Goal: Task Accomplishment & Management: Manage account settings

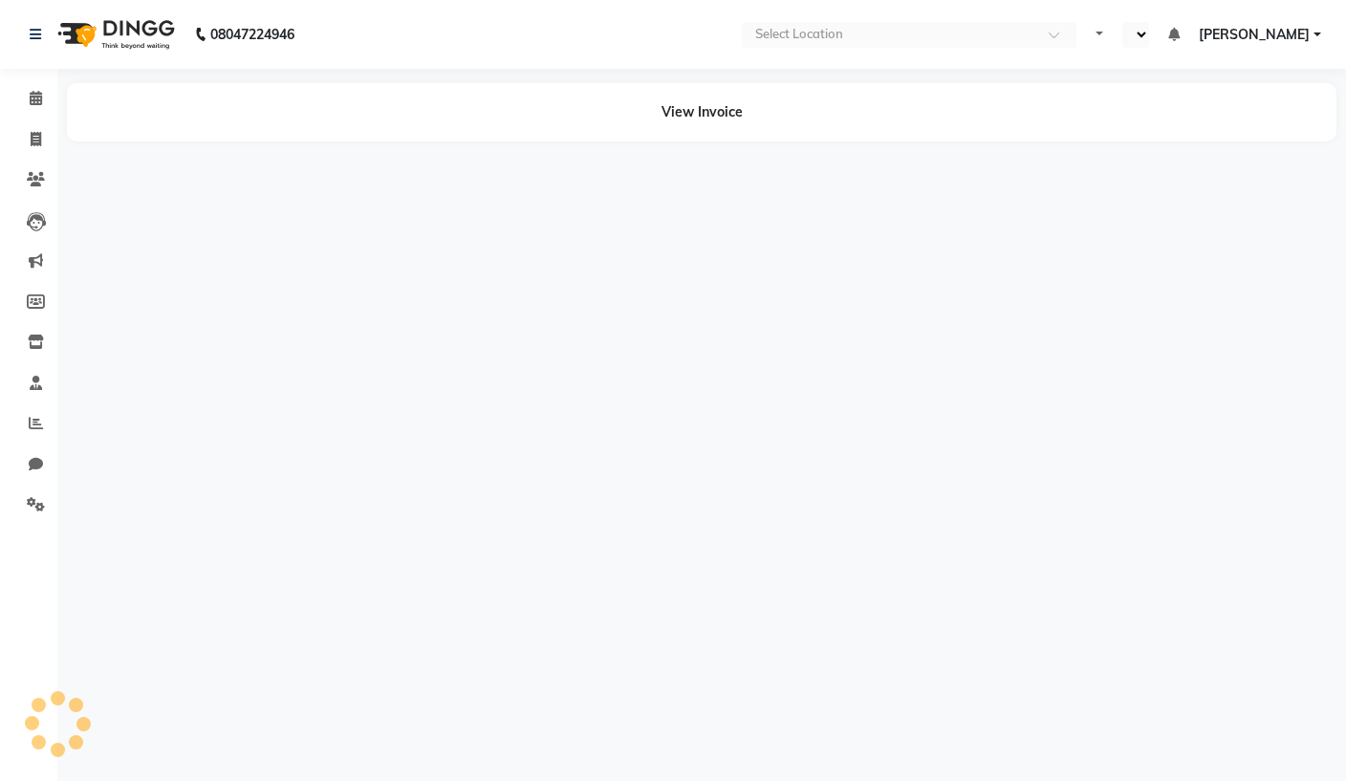
select select "en"
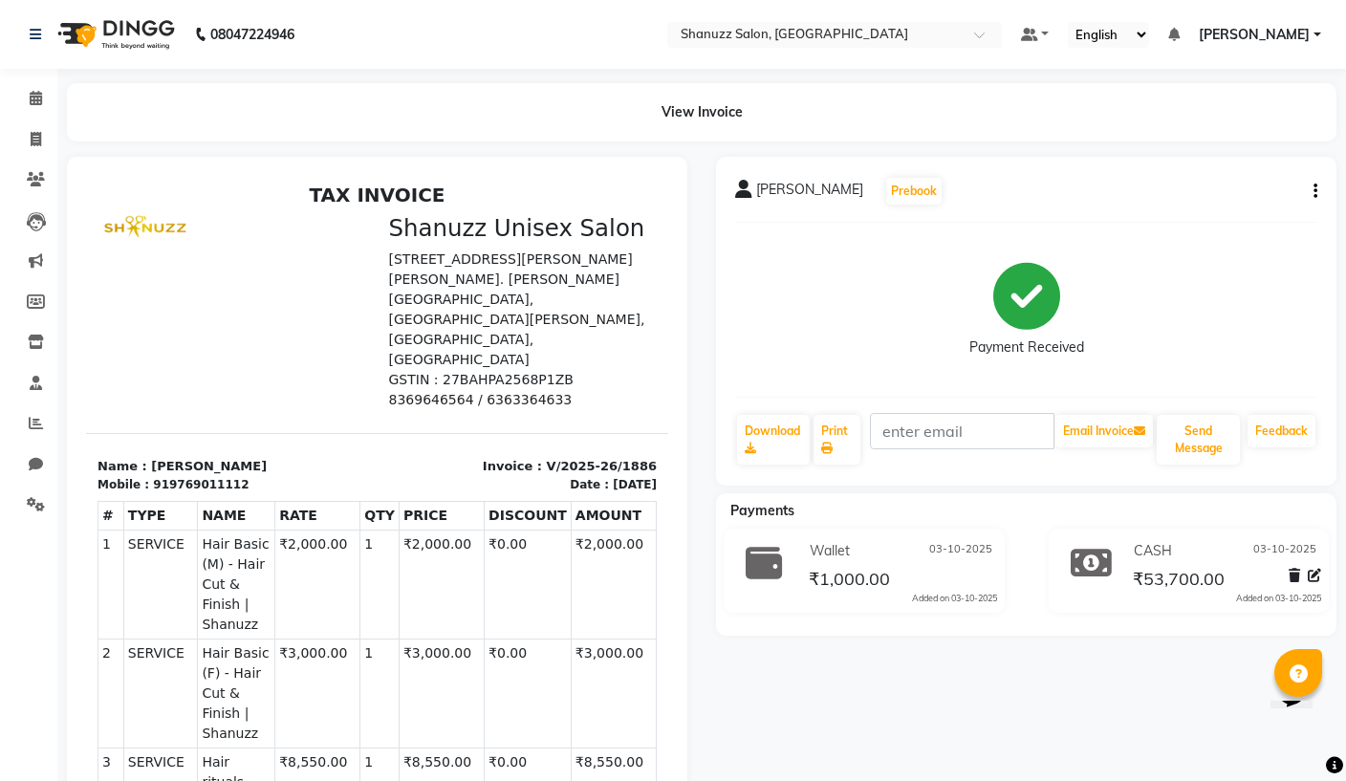
click at [1321, 178] on div "[PERSON_NAME] VINCHU Prebook Payment Received Download Print Email Invoice Send…" at bounding box center [1026, 321] width 621 height 329
click at [1314, 192] on icon "button" at bounding box center [1316, 191] width 4 height 1
click at [1242, 298] on div "Payment Received" at bounding box center [1026, 309] width 582 height 143
type input "q"
click at [1323, 186] on div "[PERSON_NAME] VINCHU Prebook Payment Received Download Print q Email Invoice Se…" at bounding box center [1026, 321] width 621 height 329
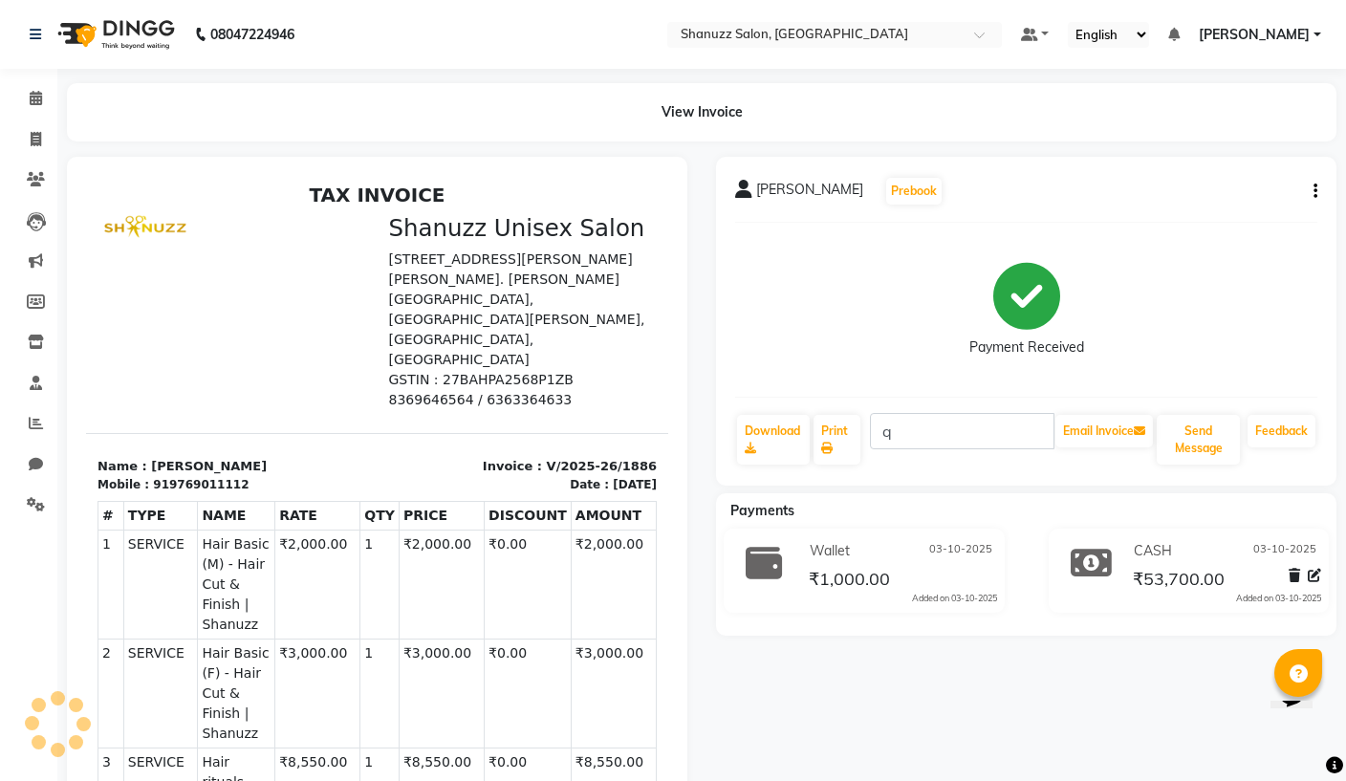
click at [1314, 191] on icon "button" at bounding box center [1316, 191] width 4 height 1
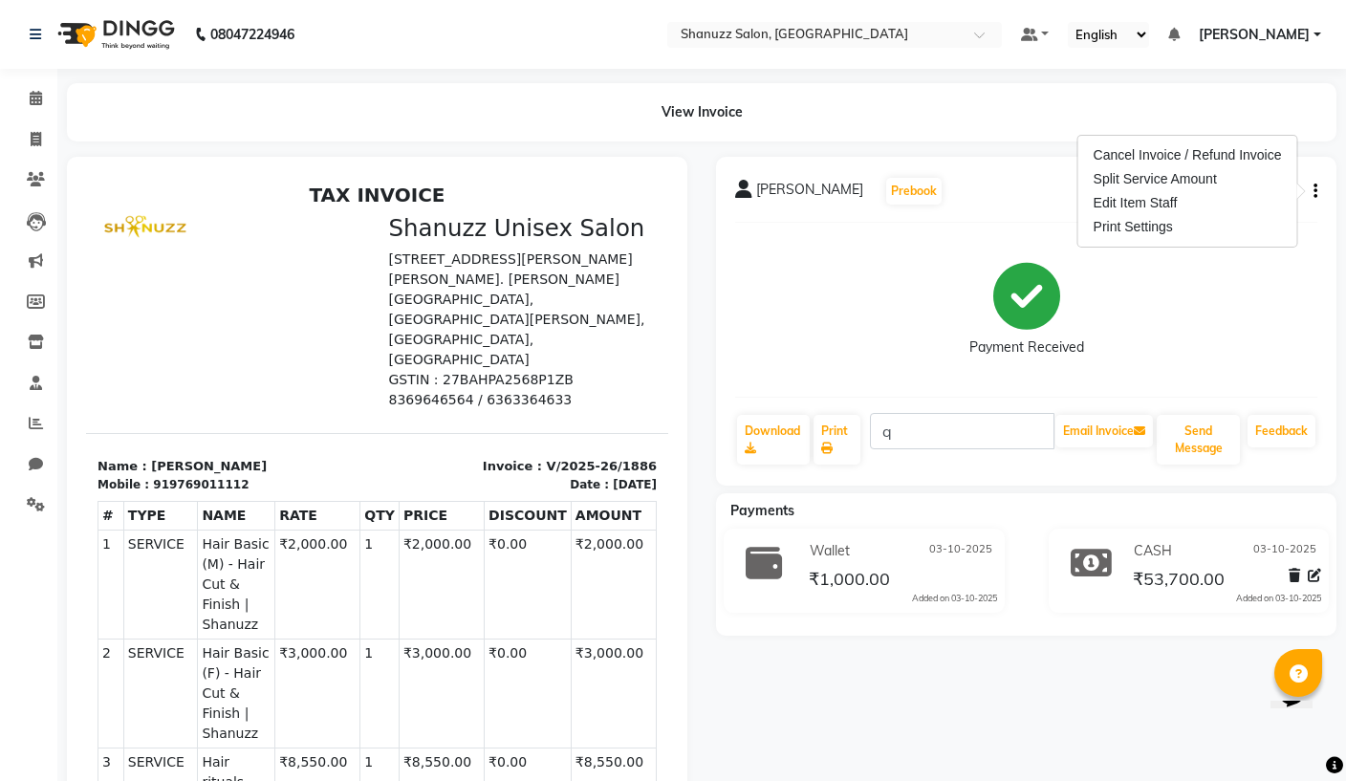
click at [1158, 201] on div "Edit Item Staff" at bounding box center [1188, 203] width 196 height 24
select select
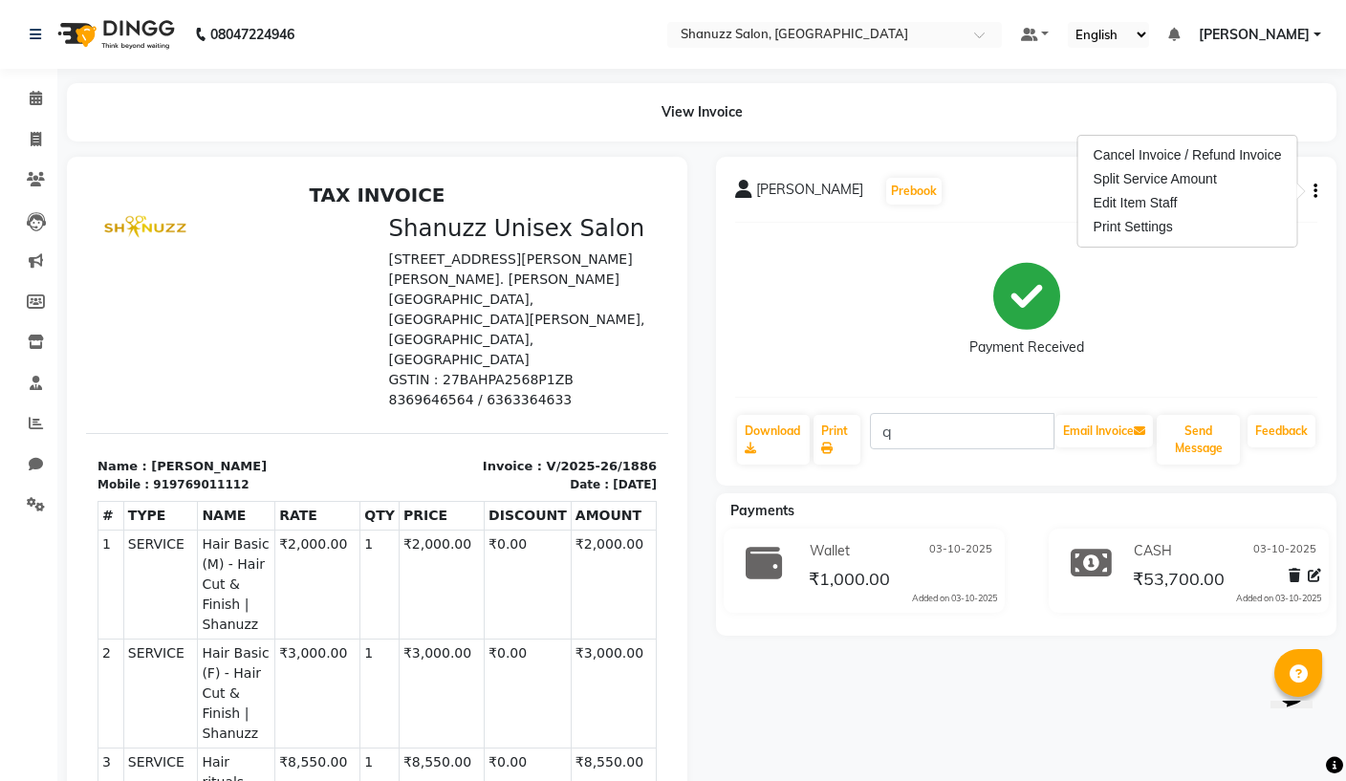
select select
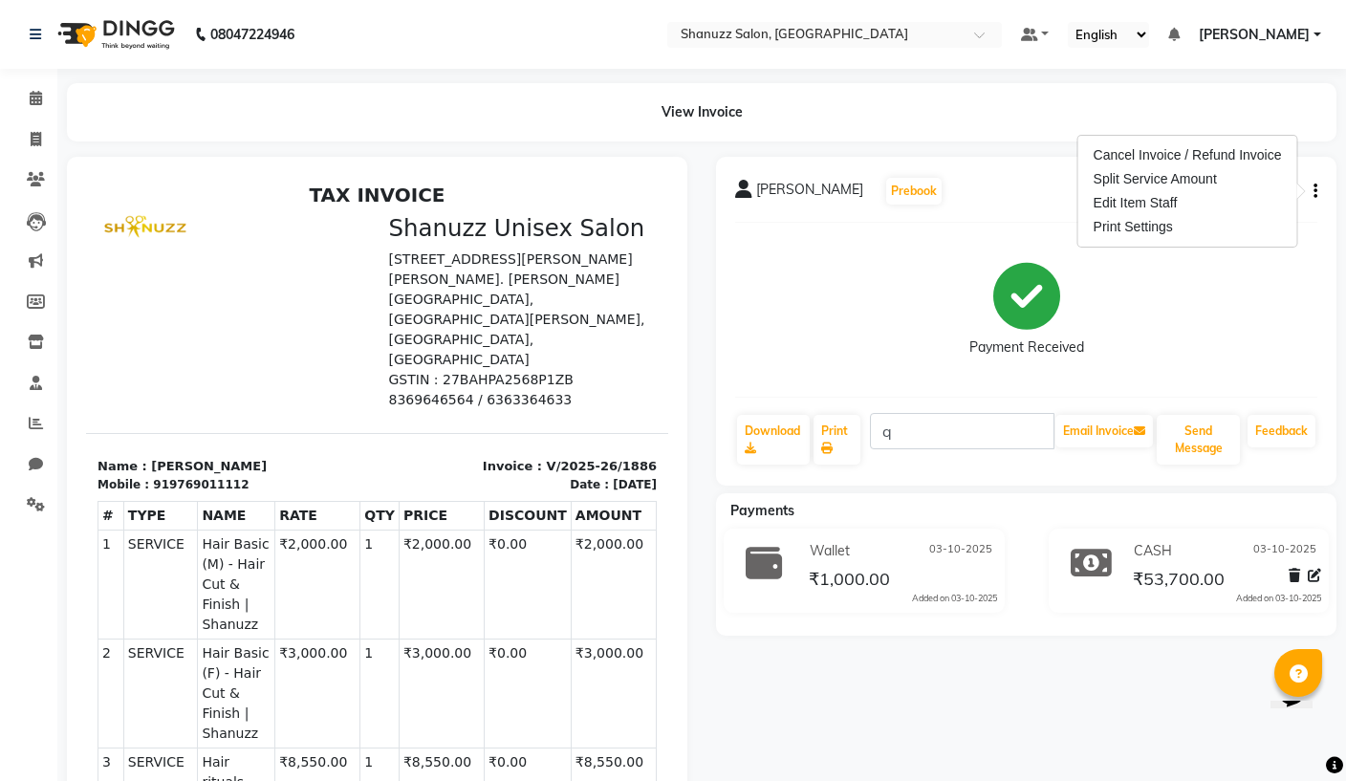
select select
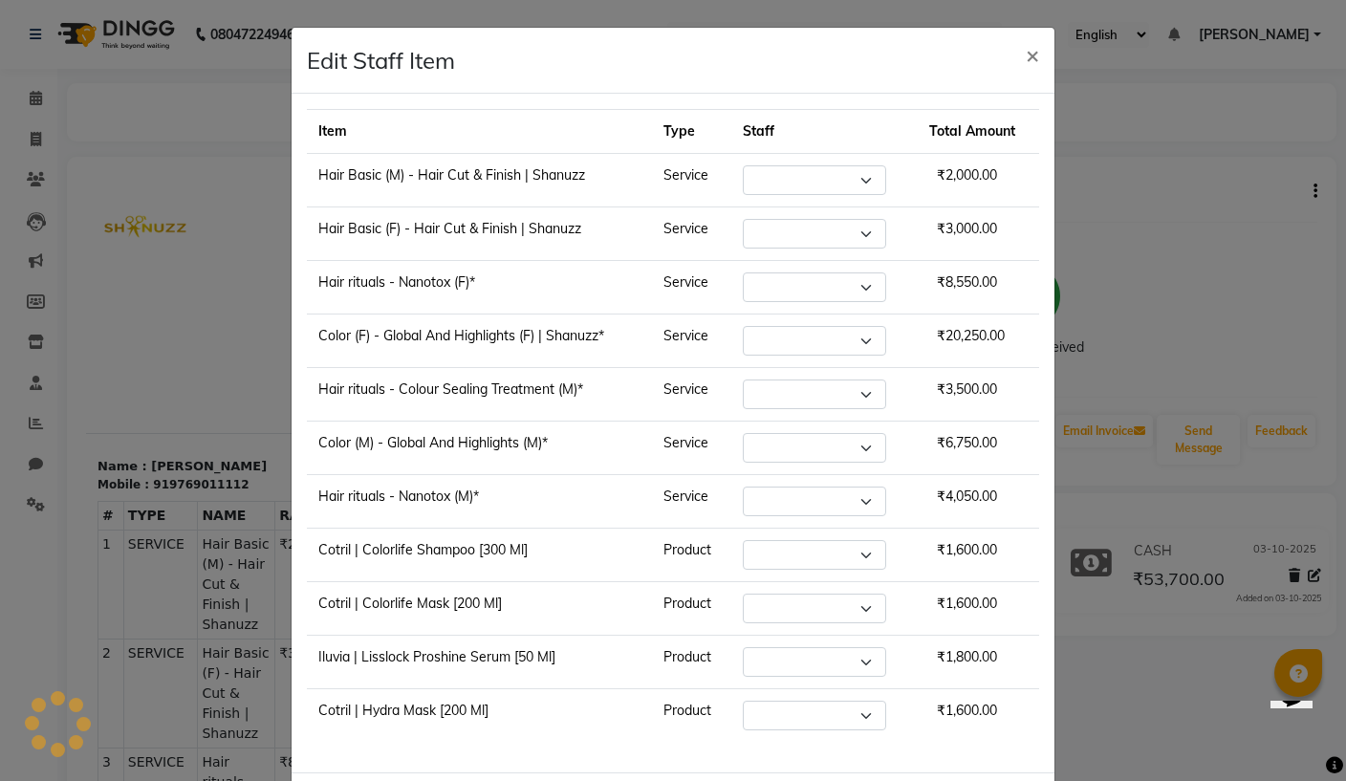
select select "92774"
select select "92777"
select select "92774"
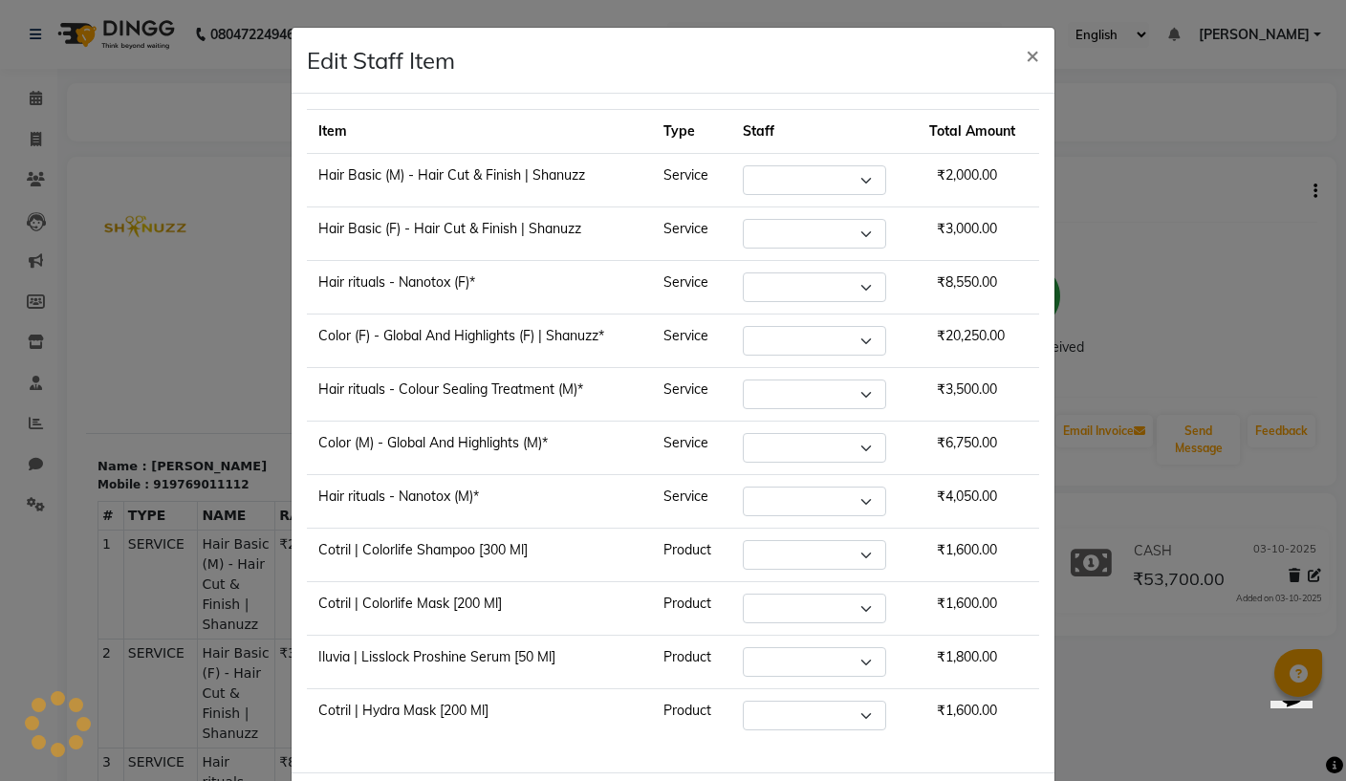
select select "92778"
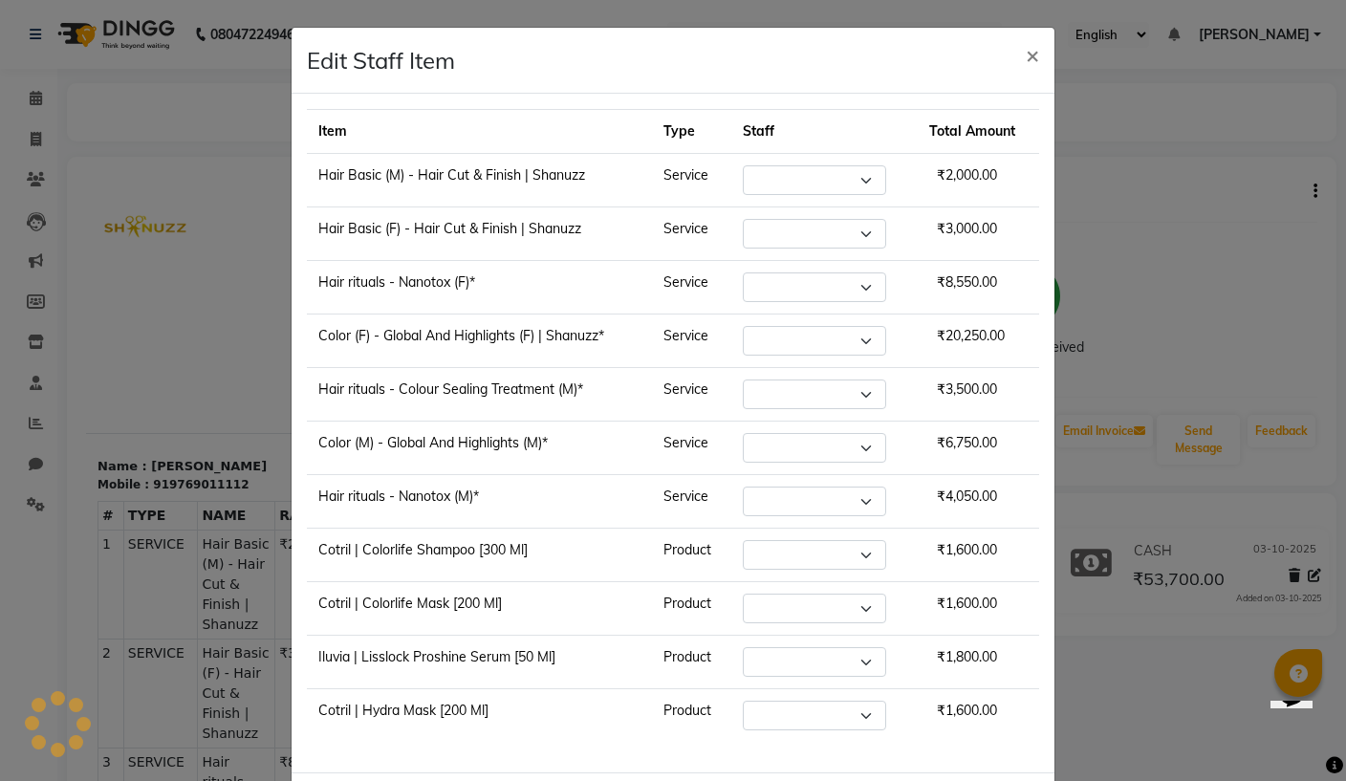
select select "92778"
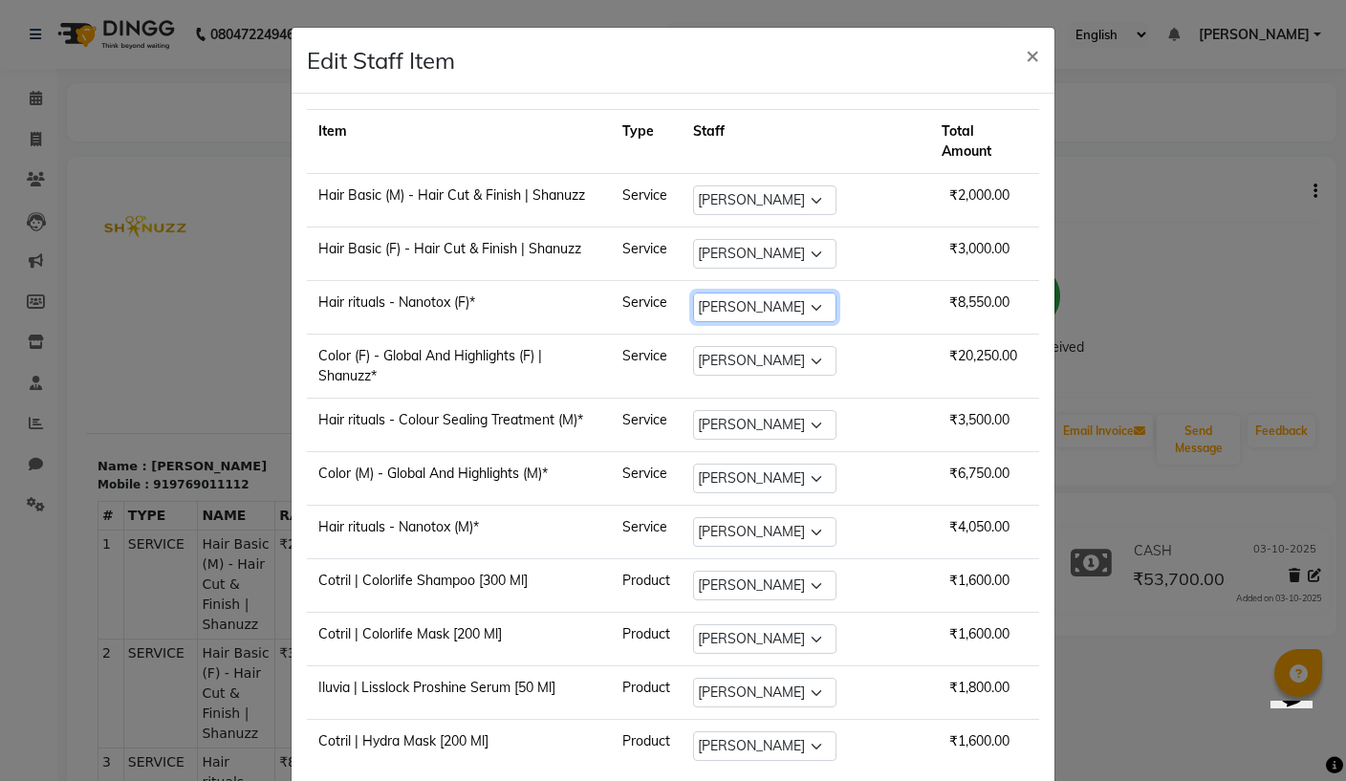
click at [837, 293] on select "Select [PERSON_NAME] [PERSON_NAME] [PERSON_NAME] [PERSON_NAME] [PERSON_NAME] [P…" at bounding box center [764, 308] width 143 height 30
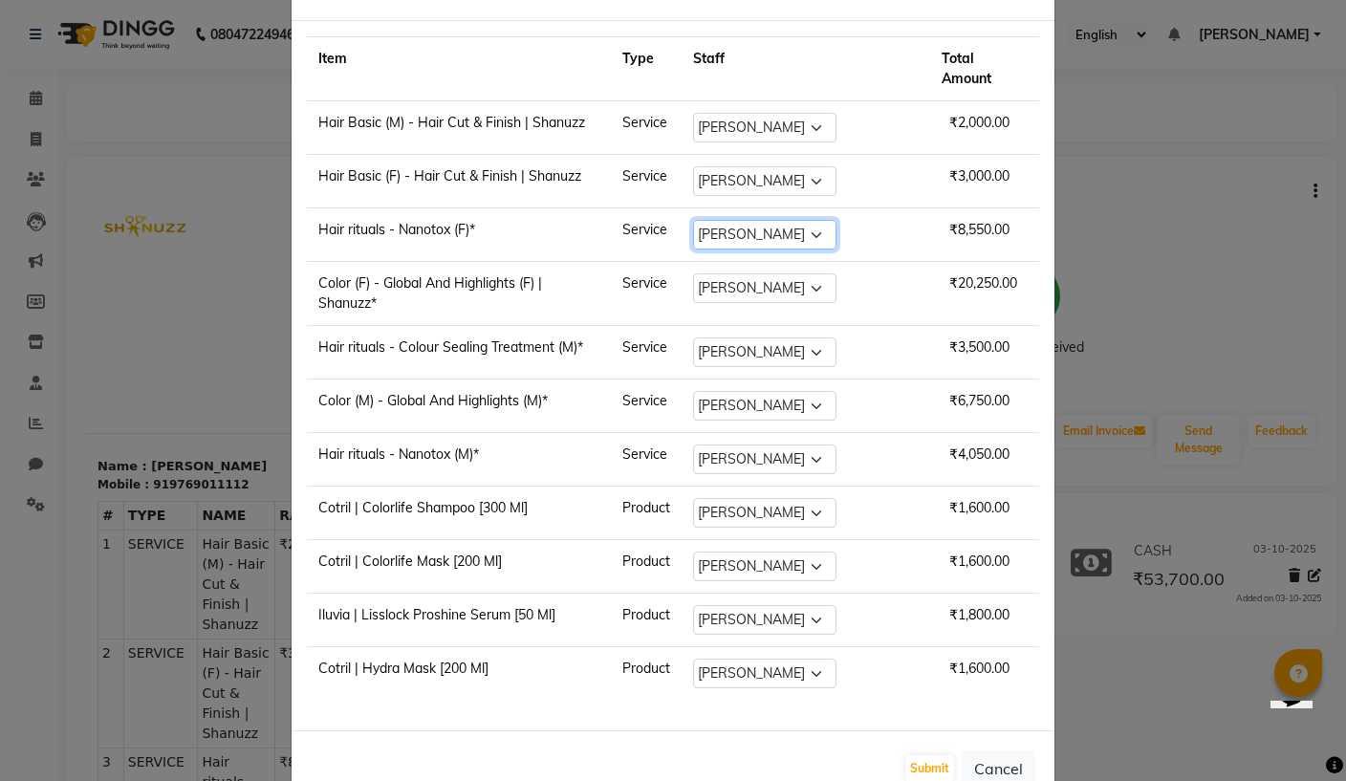
scroll to position [71, 0]
click at [1000, 753] on button "Cancel" at bounding box center [999, 771] width 74 height 36
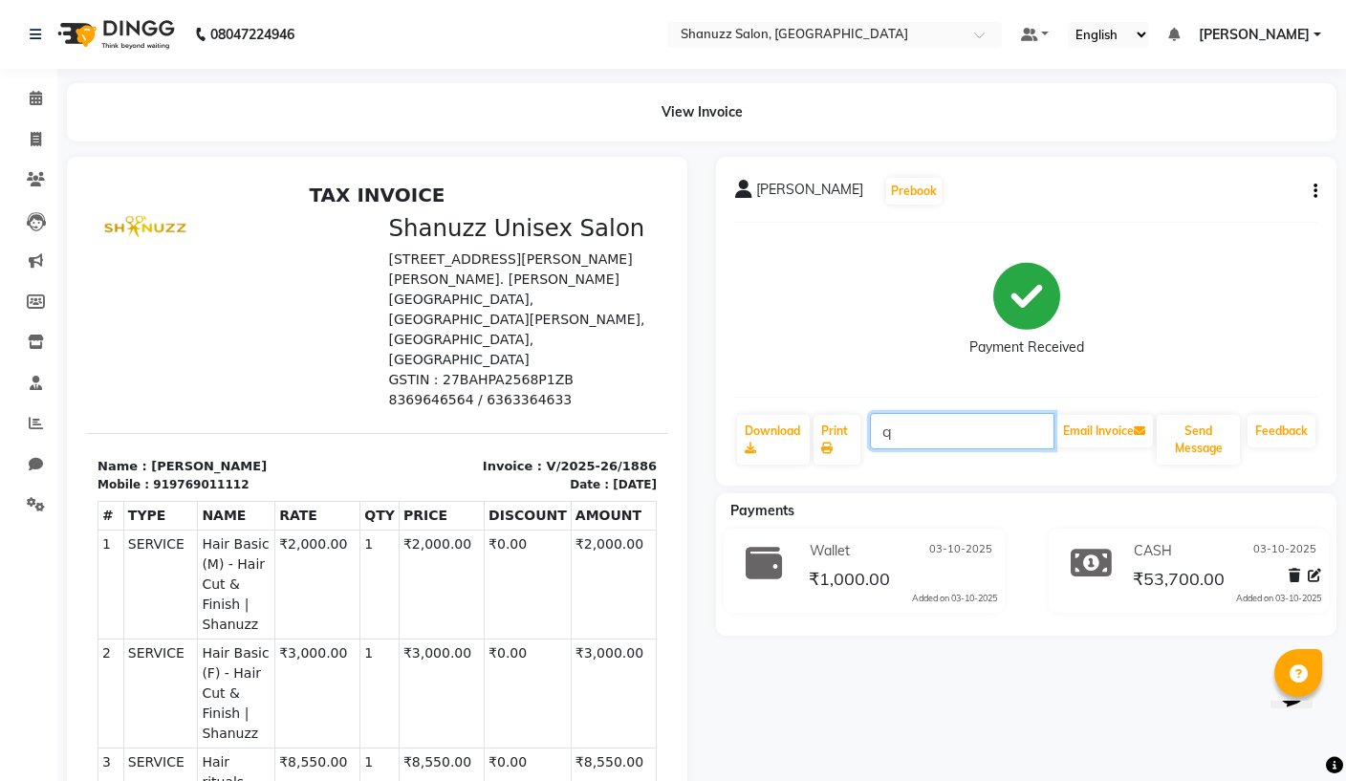
click at [960, 432] on input "q" at bounding box center [962, 431] width 185 height 36
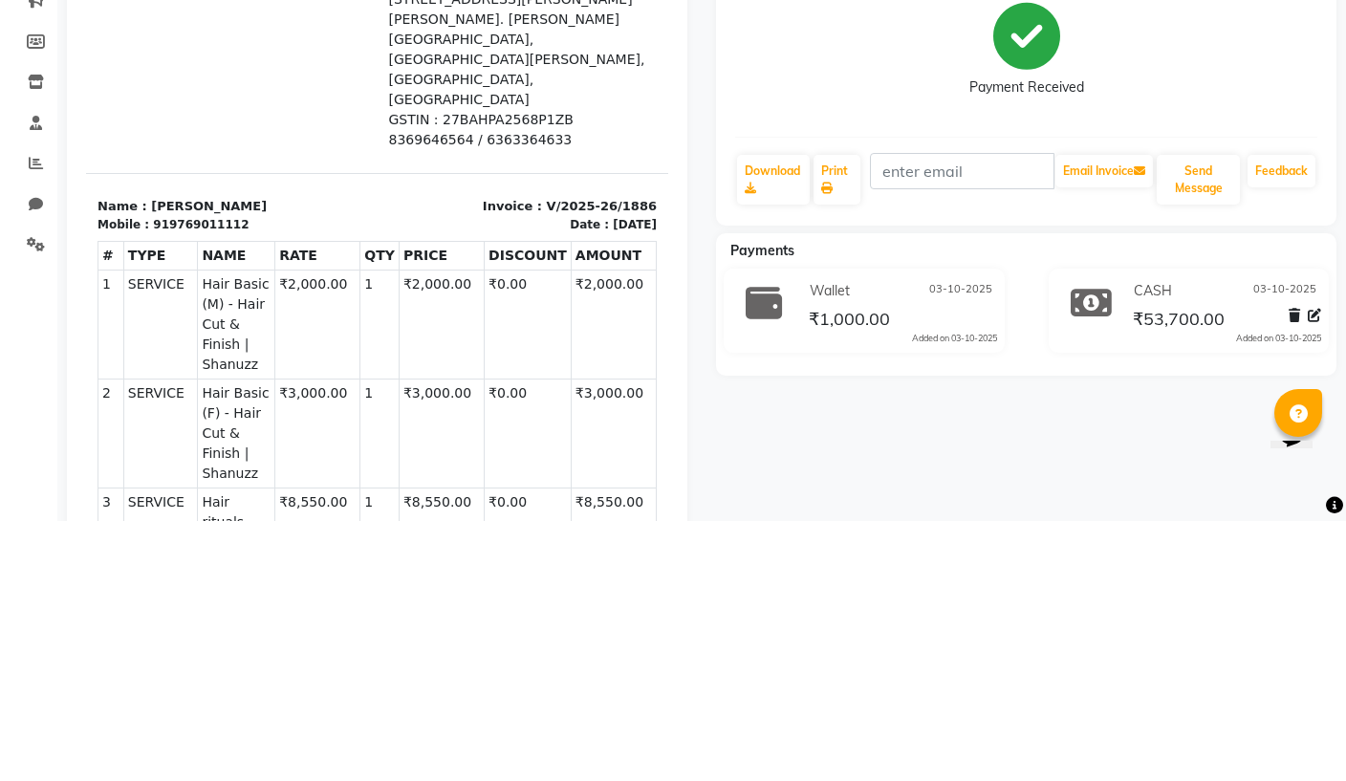
click at [1262, 238] on div "Payment Received" at bounding box center [1026, 309] width 582 height 143
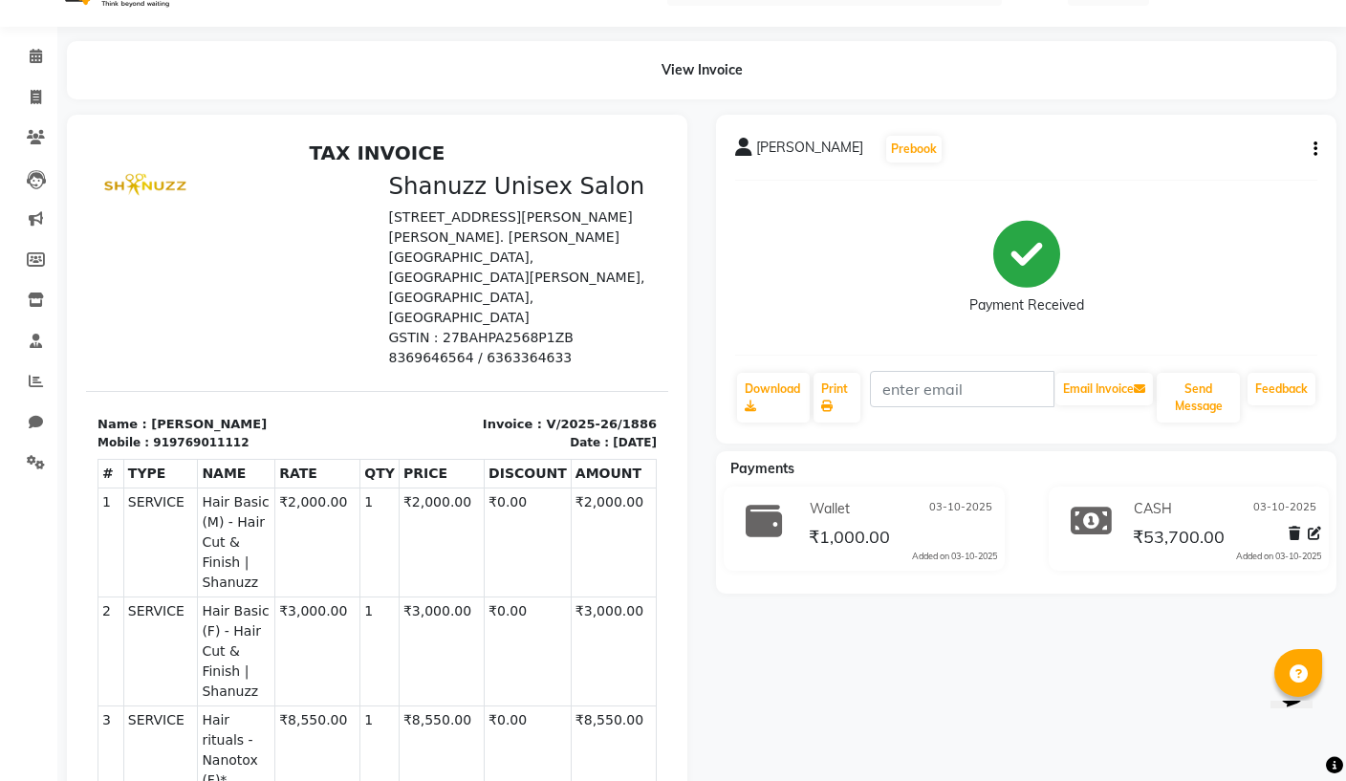
scroll to position [0, 0]
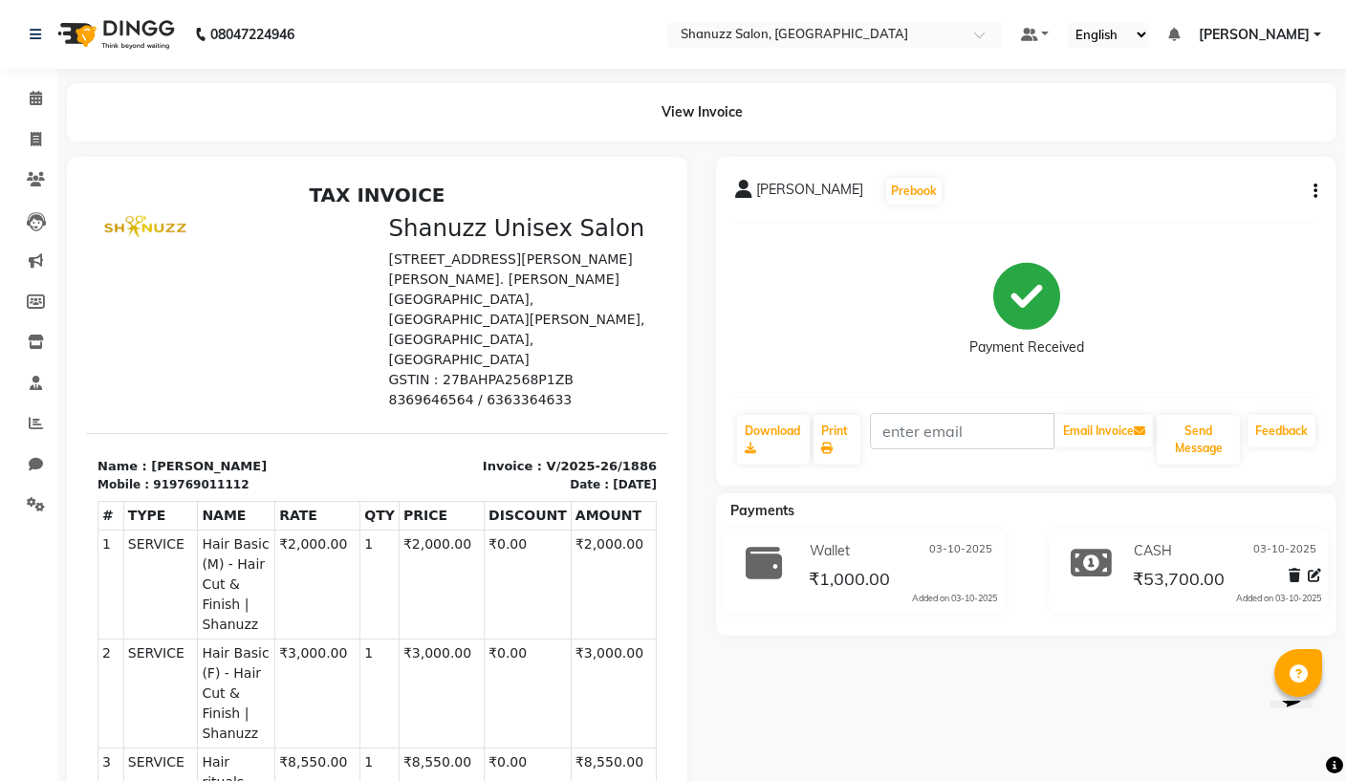
click at [891, 564] on div "Wallet [DATE]" at bounding box center [901, 551] width 192 height 30
click at [1311, 186] on button "button" at bounding box center [1311, 192] width 11 height 20
click at [1250, 316] on div "Payment Received" at bounding box center [1026, 309] width 582 height 143
click at [1323, 568] on div "CASH [DATE] ₹53,700.00 Added on [DATE]" at bounding box center [1225, 570] width 221 height 69
click at [1319, 572] on icon at bounding box center [1314, 575] width 13 height 13
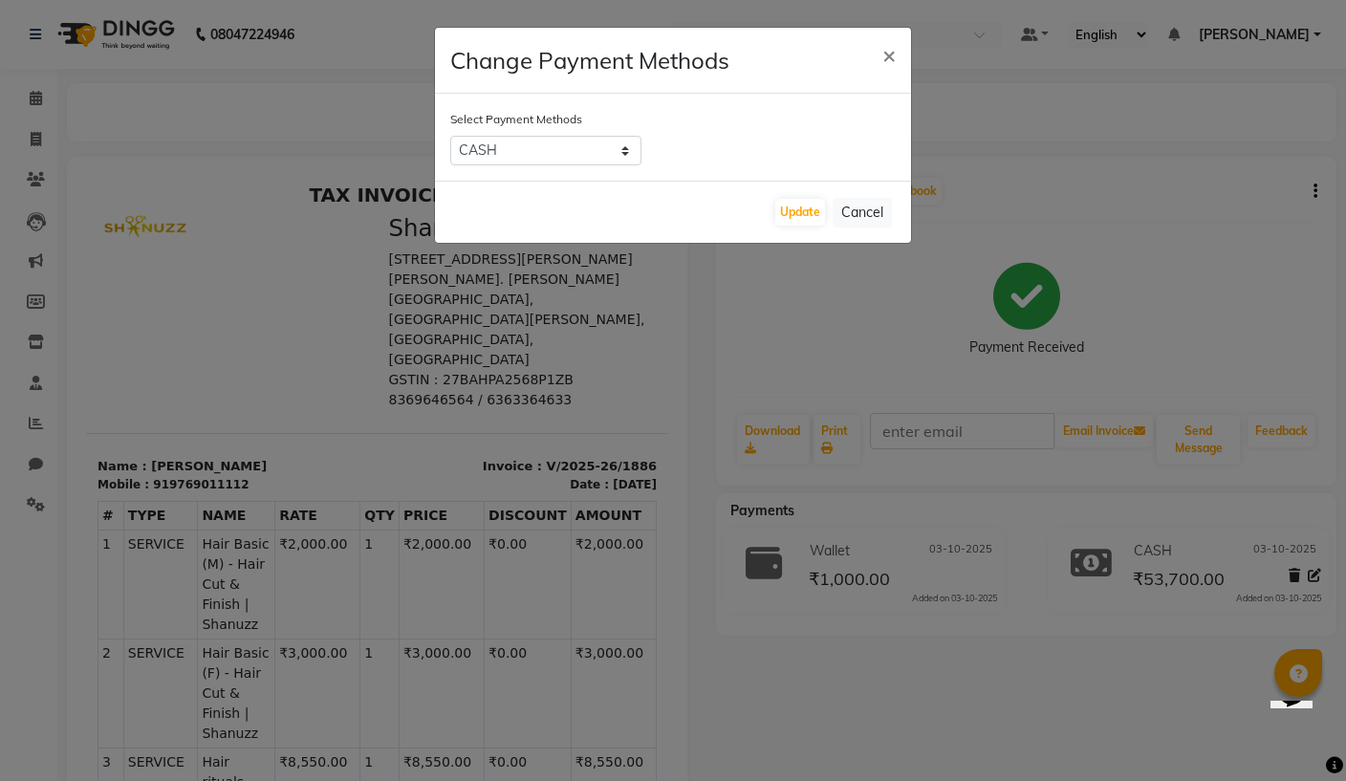
click at [898, 47] on button "×" at bounding box center [889, 55] width 44 height 54
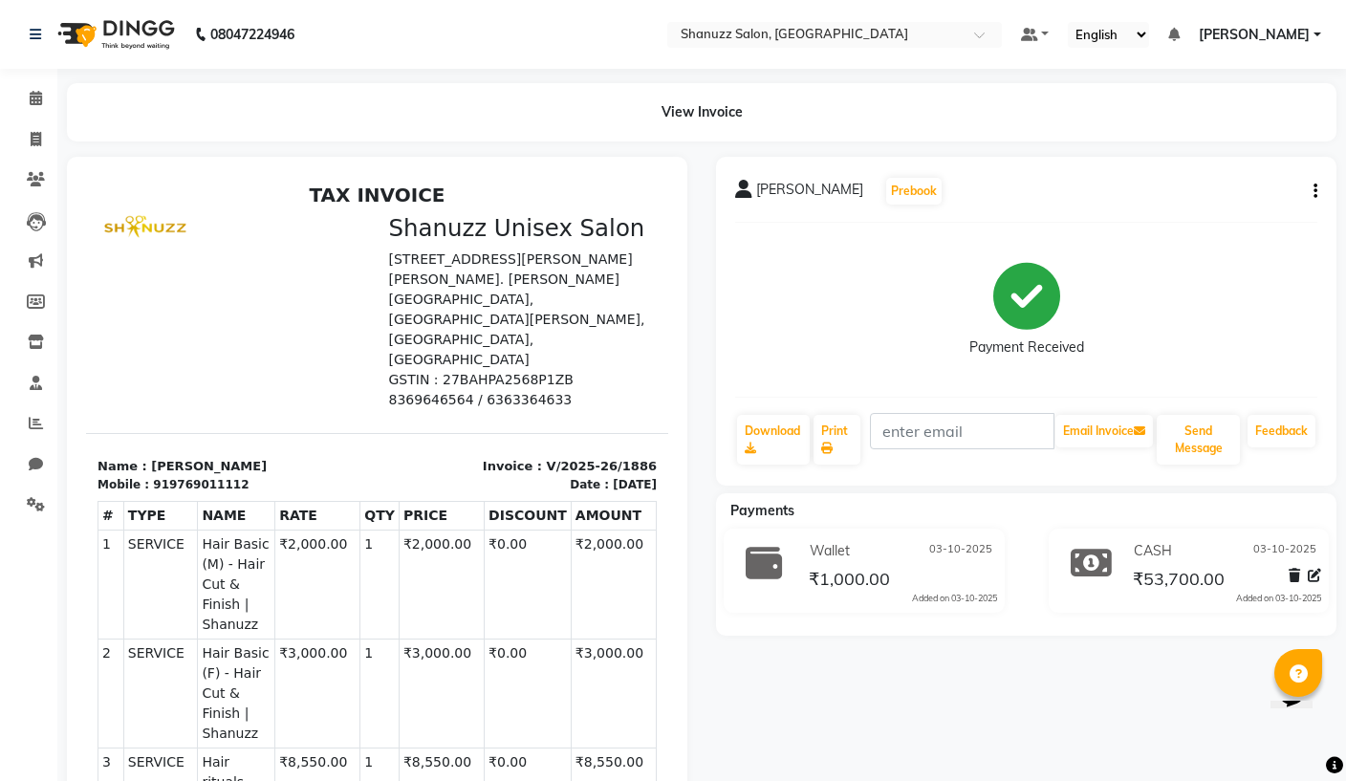
click at [1320, 174] on div "[PERSON_NAME] VINCHU Prebook Payment Received Download Print Email Invoice Send…" at bounding box center [1026, 321] width 621 height 329
click at [1252, 313] on div "Payment Received" at bounding box center [1026, 309] width 582 height 143
click at [26, 494] on span at bounding box center [35, 505] width 33 height 22
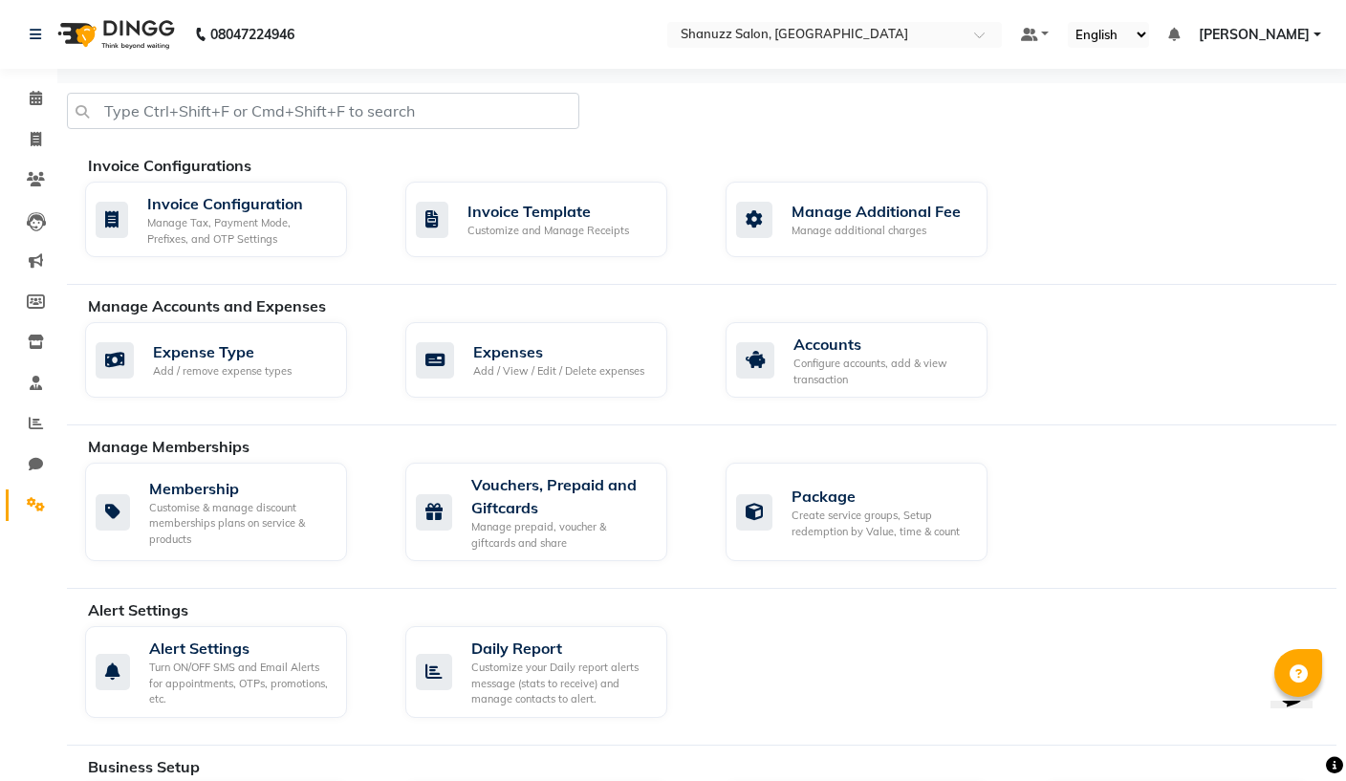
click at [30, 176] on icon at bounding box center [36, 179] width 18 height 14
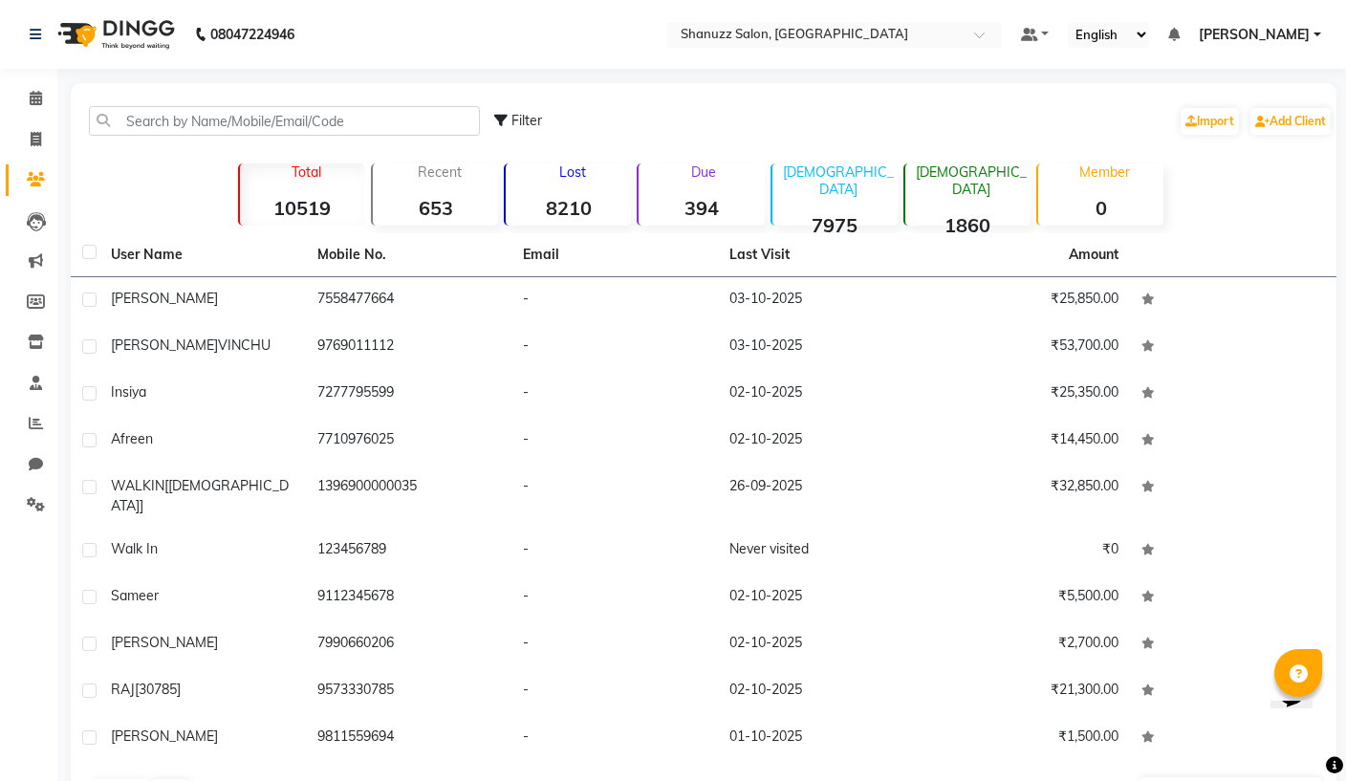
click at [33, 383] on icon at bounding box center [36, 383] width 12 height 14
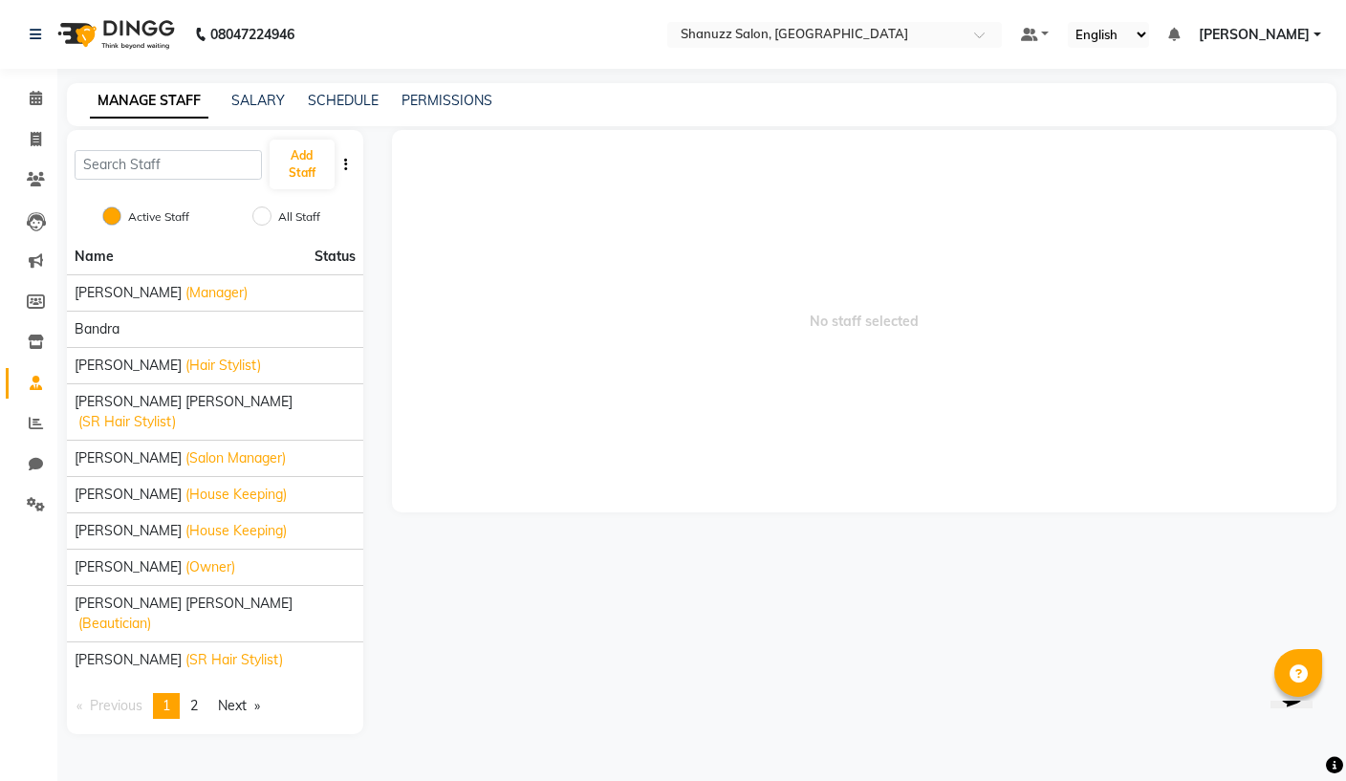
click at [447, 97] on link "PERMISSIONS" at bounding box center [447, 100] width 91 height 17
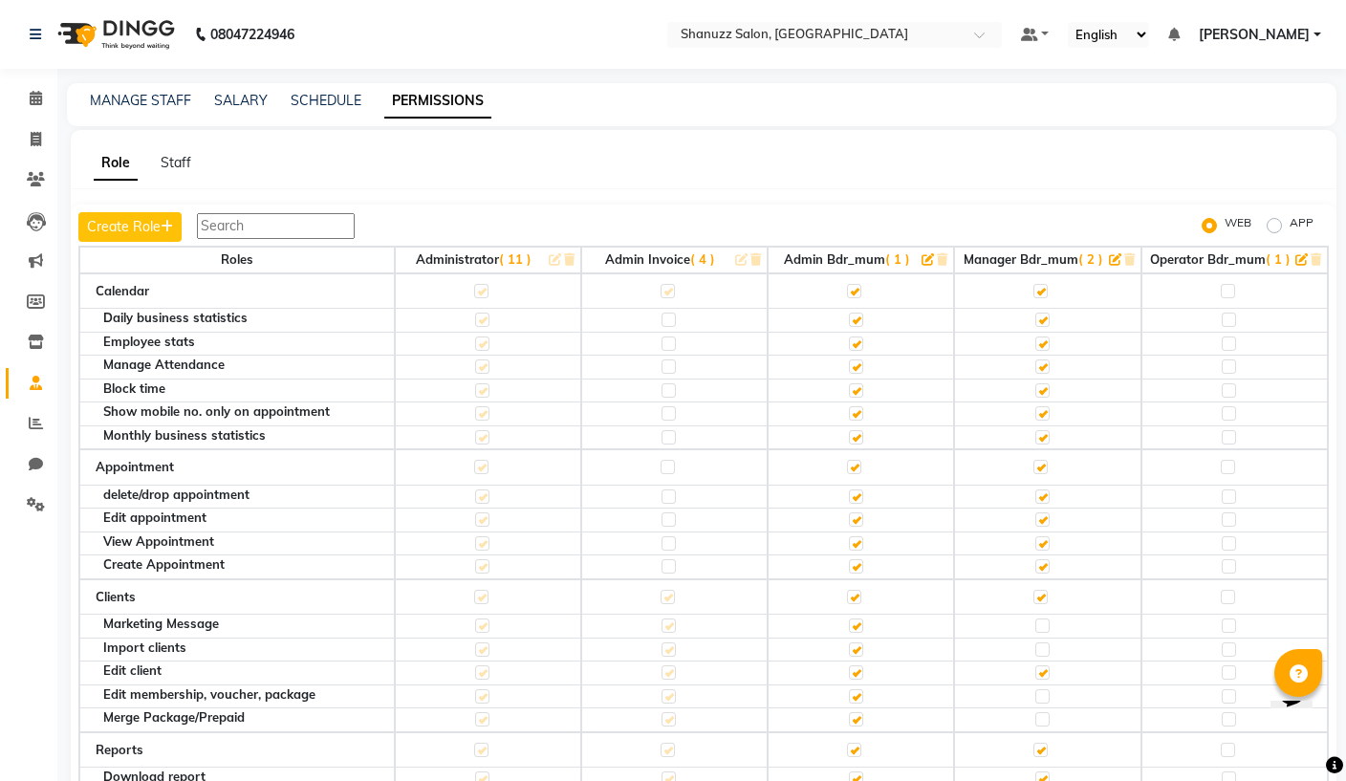
click at [128, 99] on link "MANAGE STAFF" at bounding box center [140, 100] width 101 height 17
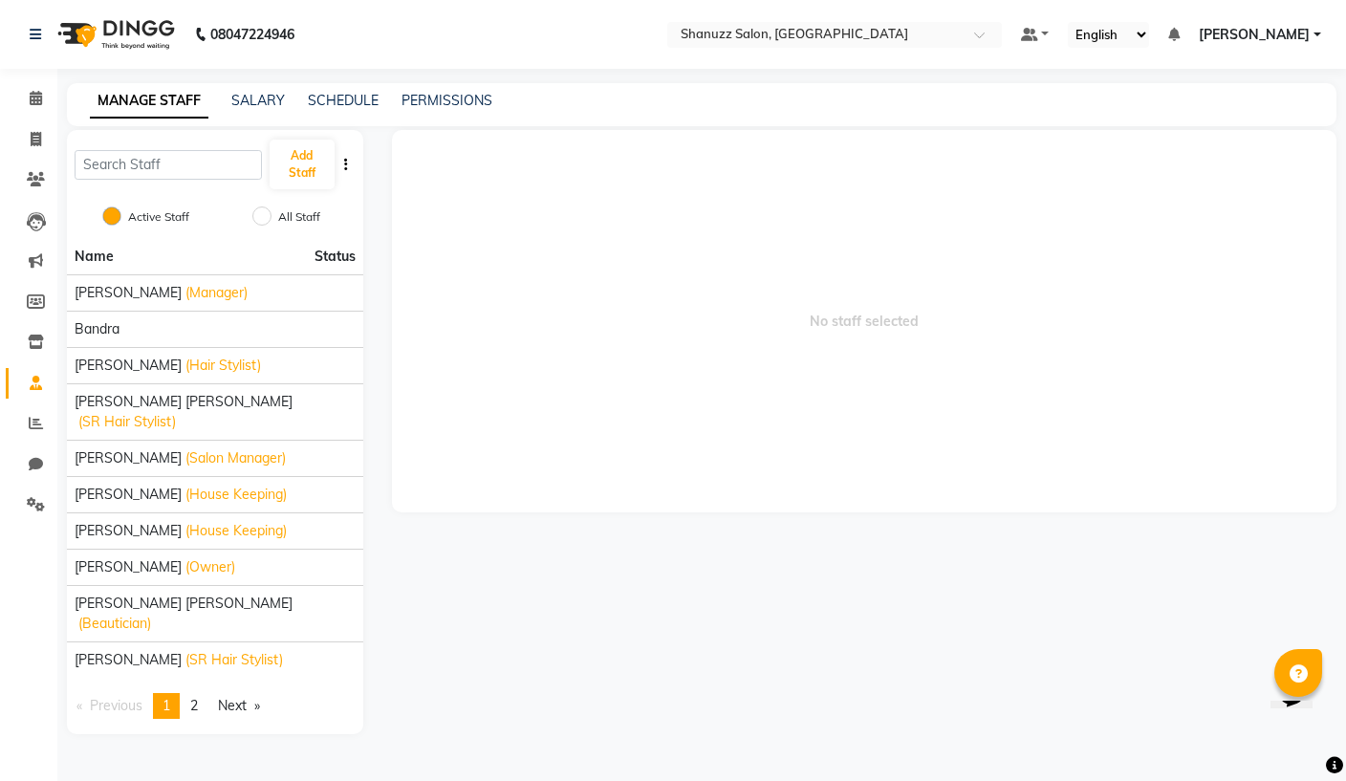
click at [200, 693] on link "page 2" at bounding box center [194, 706] width 27 height 26
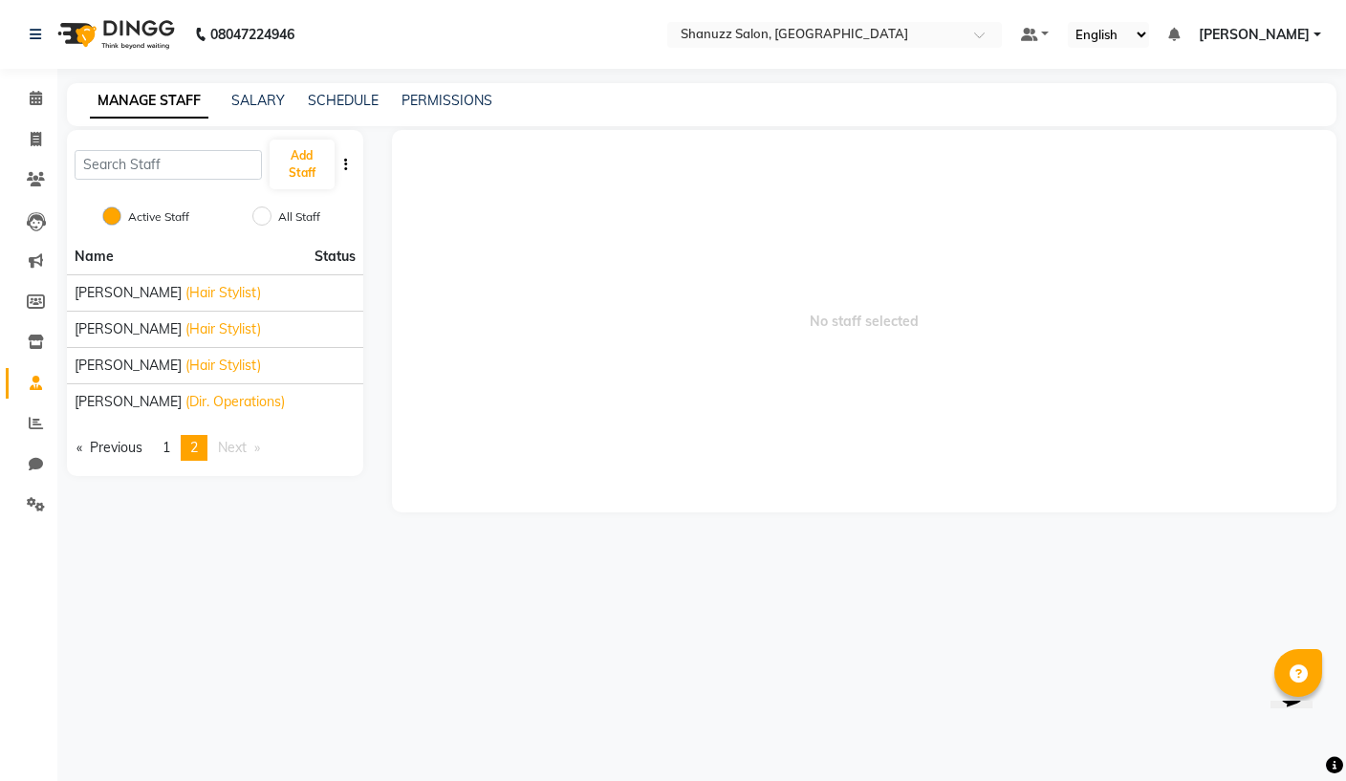
click at [101, 402] on span "[PERSON_NAME]" at bounding box center [128, 402] width 107 height 20
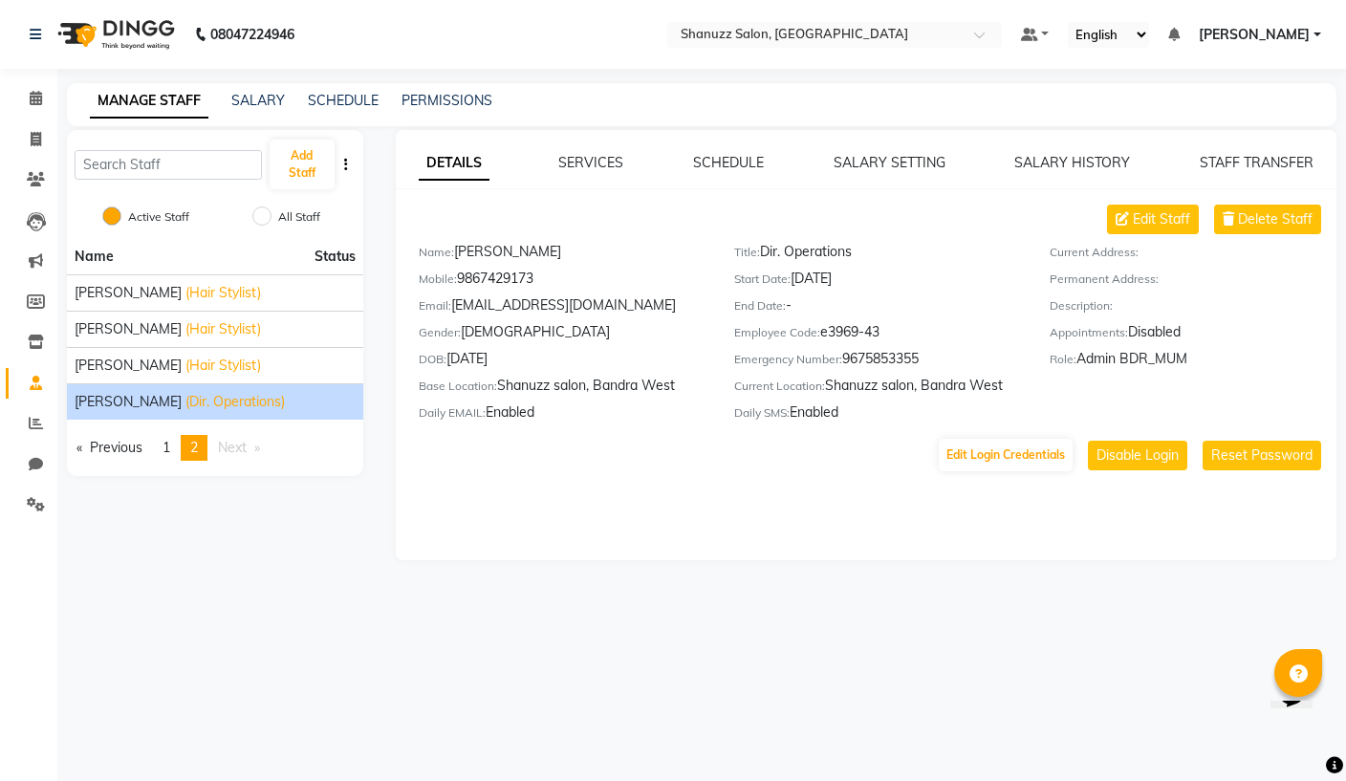
click at [1158, 224] on span "Edit Staff" at bounding box center [1161, 219] width 57 height 20
select select "[DEMOGRAPHIC_DATA]"
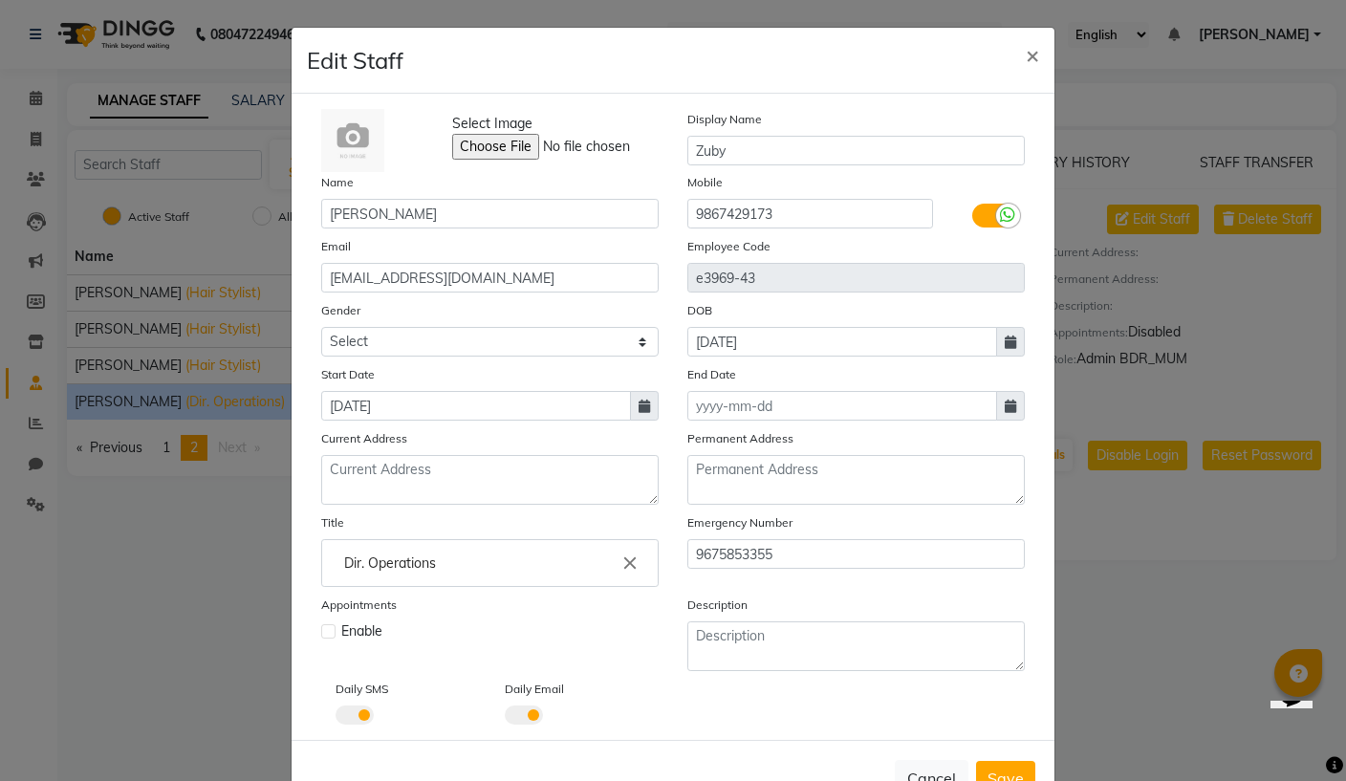
click at [1029, 54] on span "×" at bounding box center [1032, 54] width 13 height 29
select select
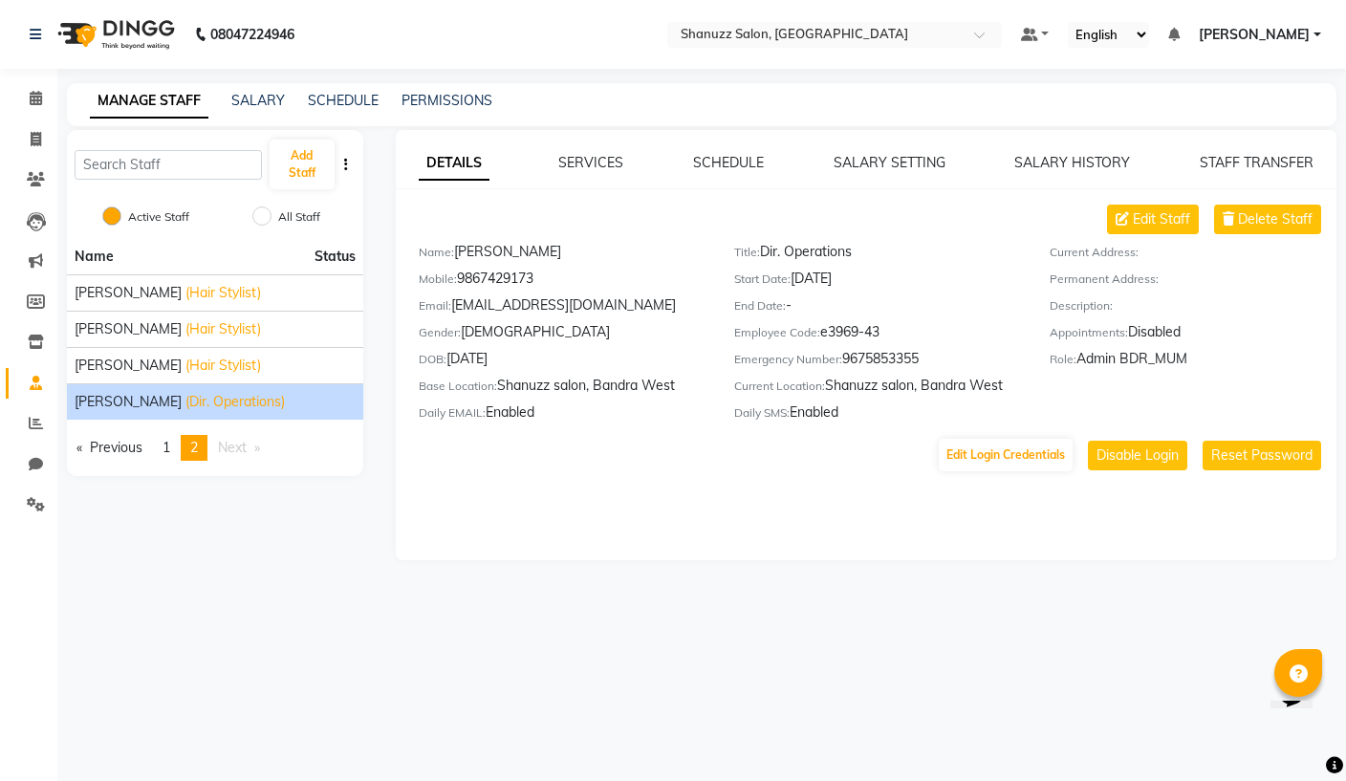
click at [1016, 455] on button "Edit Login Credentials" at bounding box center [1006, 455] width 134 height 33
select select "6073"
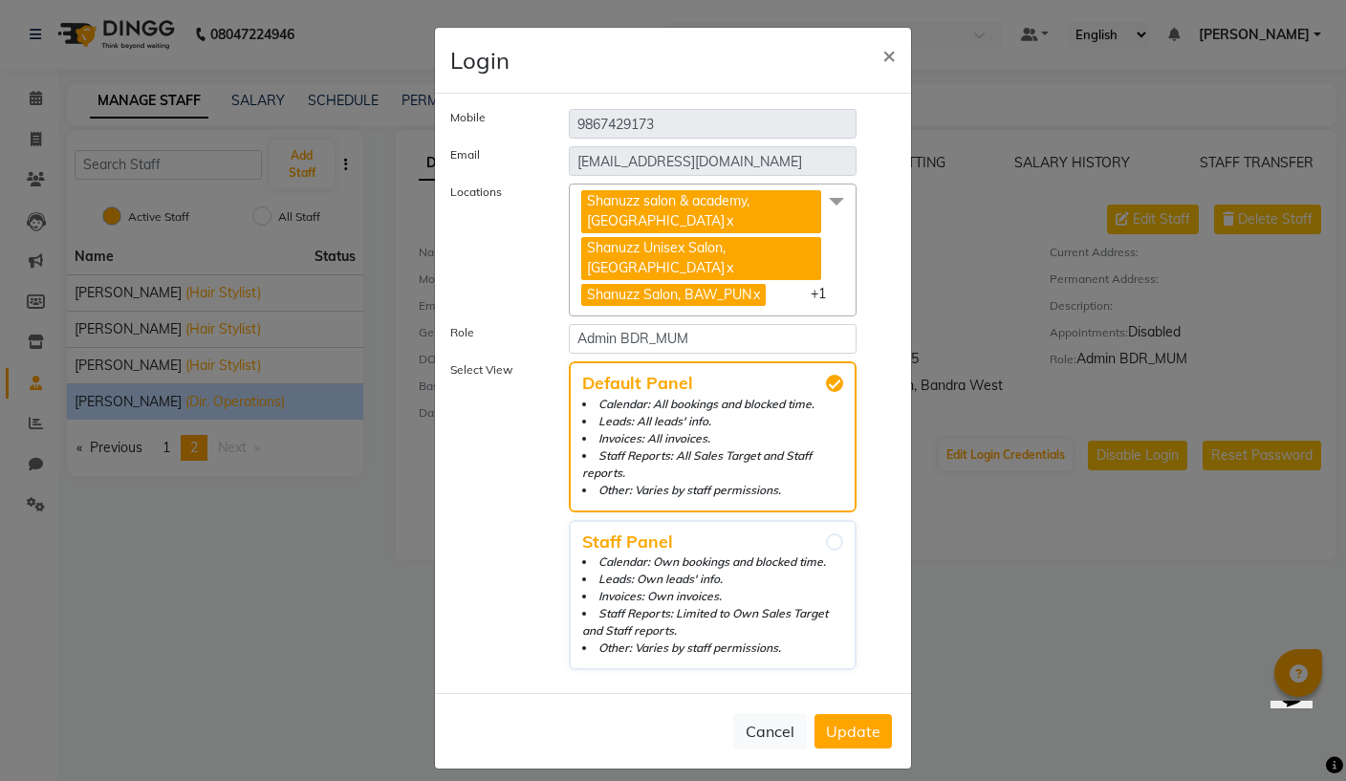
click at [781, 720] on button "Cancel" at bounding box center [770, 731] width 74 height 36
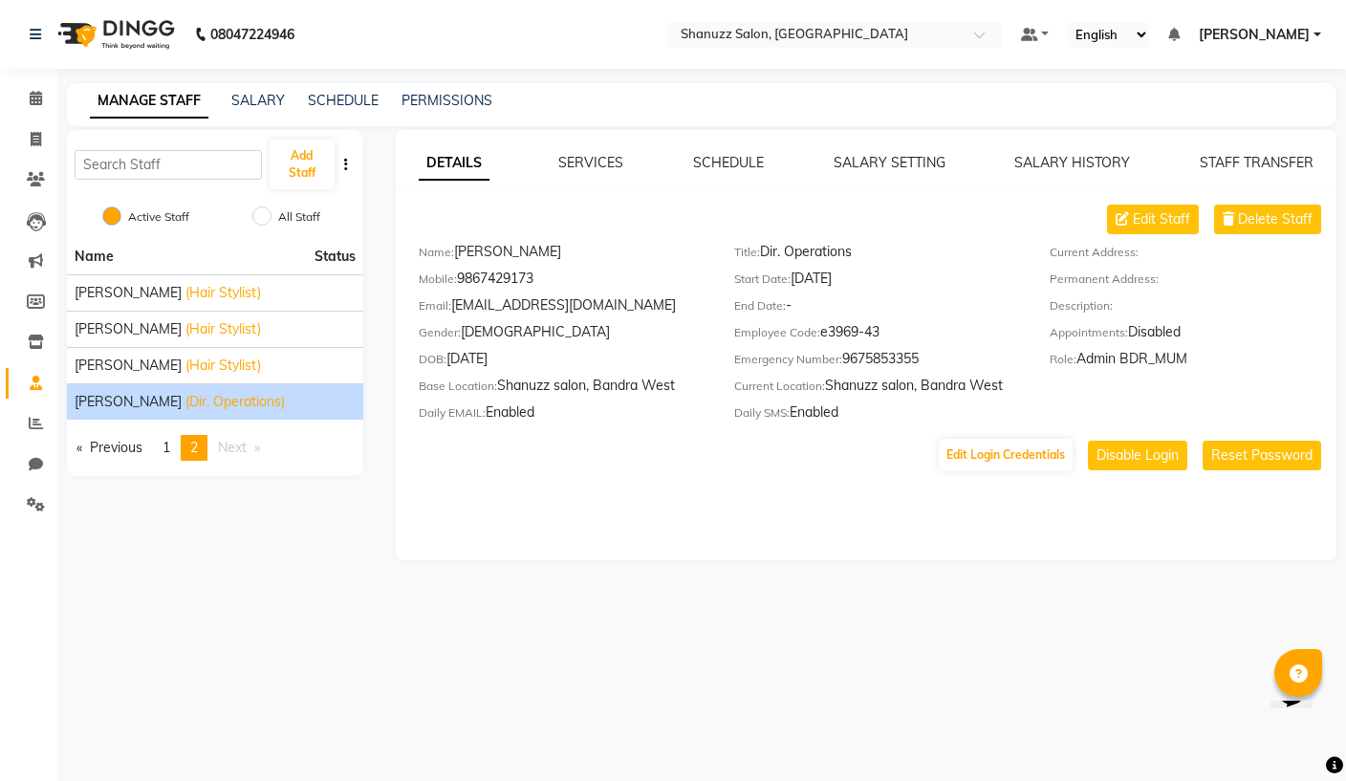
click at [1283, 33] on span "[PERSON_NAME]" at bounding box center [1254, 35] width 111 height 20
click at [1234, 128] on link "Sign out" at bounding box center [1223, 132] width 175 height 30
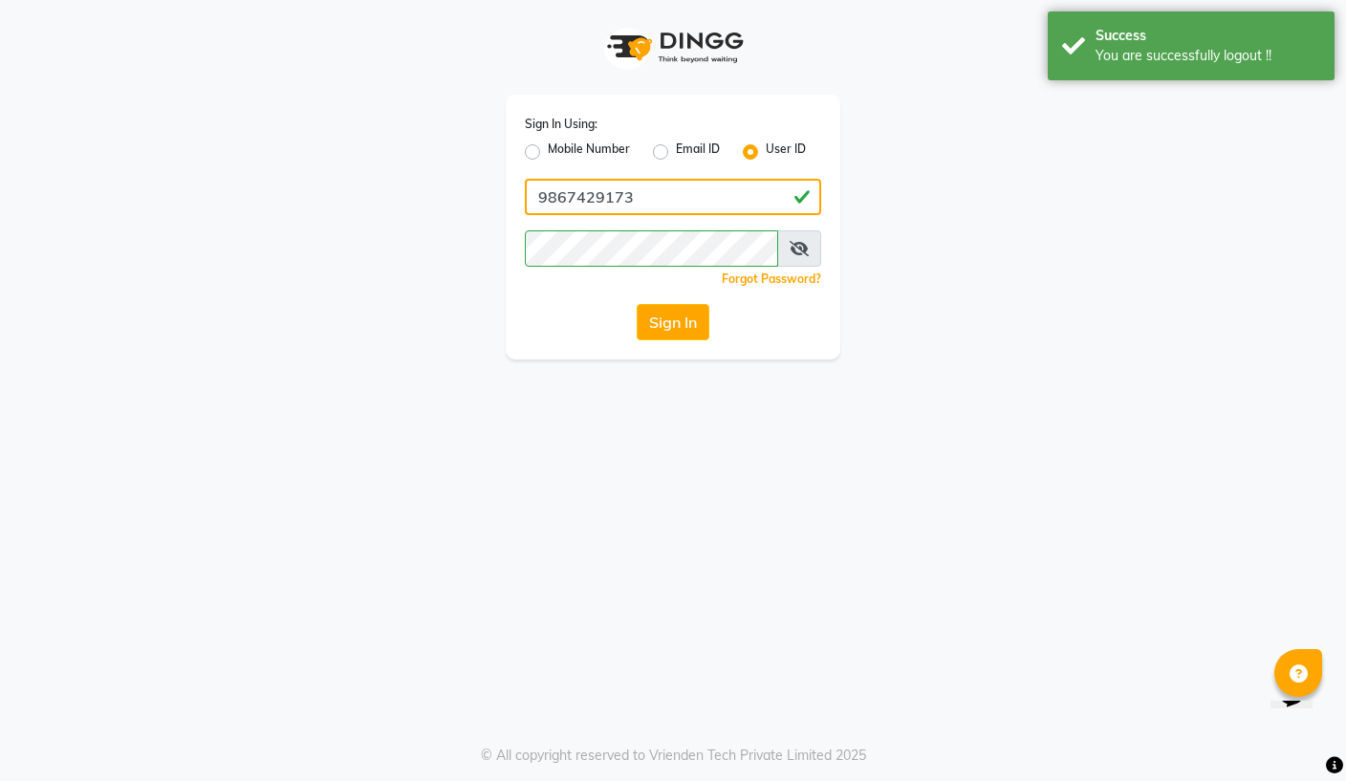
click at [713, 191] on input "9867429173" at bounding box center [673, 197] width 296 height 36
type input "9"
type input "shanuzz"
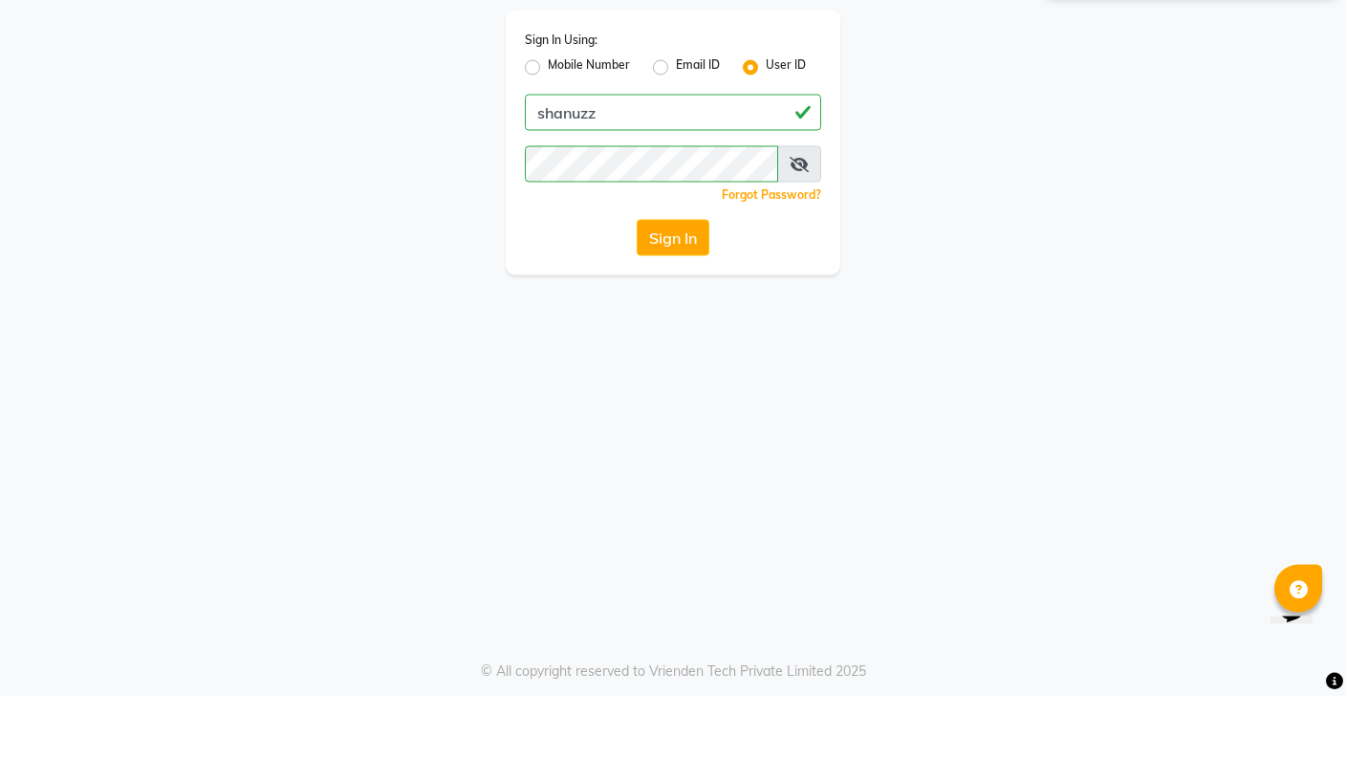
click at [684, 304] on button "Sign In" at bounding box center [673, 322] width 73 height 36
